Goal: Task Accomplishment & Management: Manage account settings

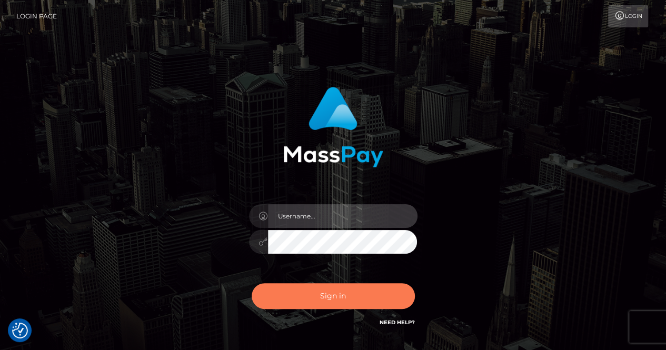
type input "renaoceo"
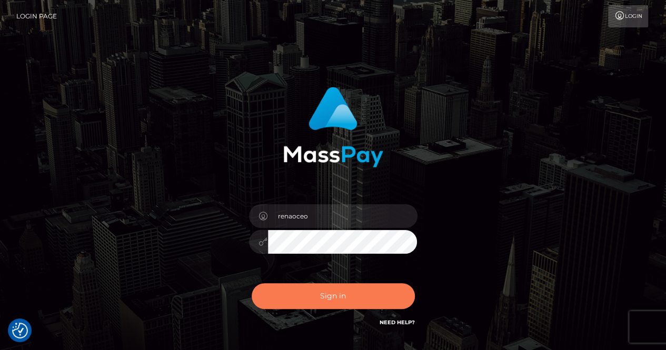
click at [335, 294] on button "Sign in" at bounding box center [333, 296] width 163 height 26
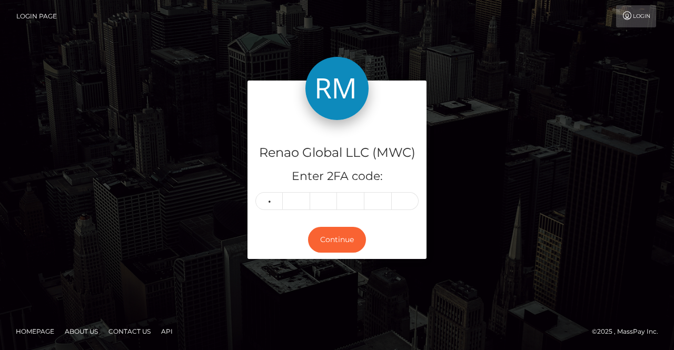
type input "7"
type input "0"
type input "8"
type input "6"
type input "1"
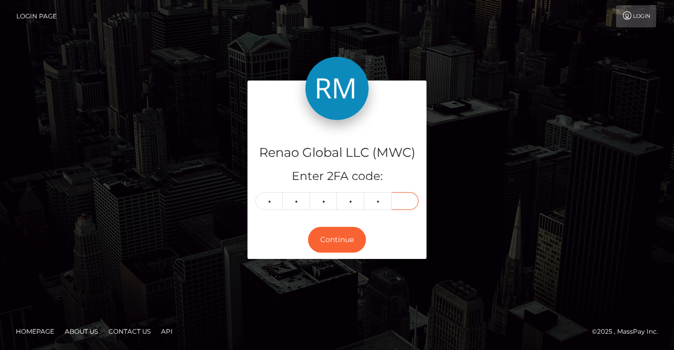
type input "1"
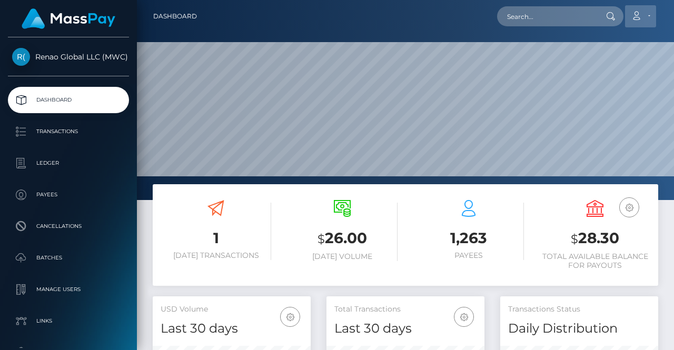
click at [647, 17] on link "Account" at bounding box center [640, 16] width 31 height 22
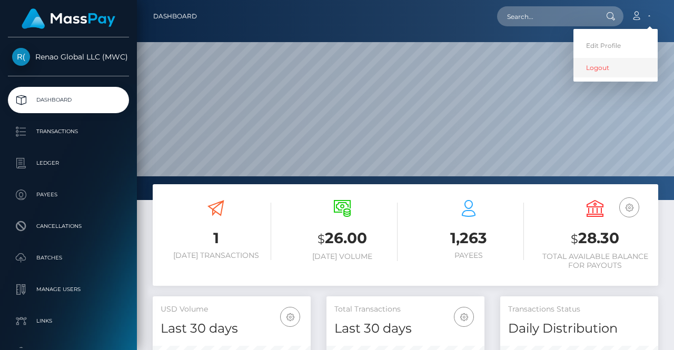
click at [594, 67] on link "Logout" at bounding box center [615, 67] width 84 height 19
